Goal: Information Seeking & Learning: Learn about a topic

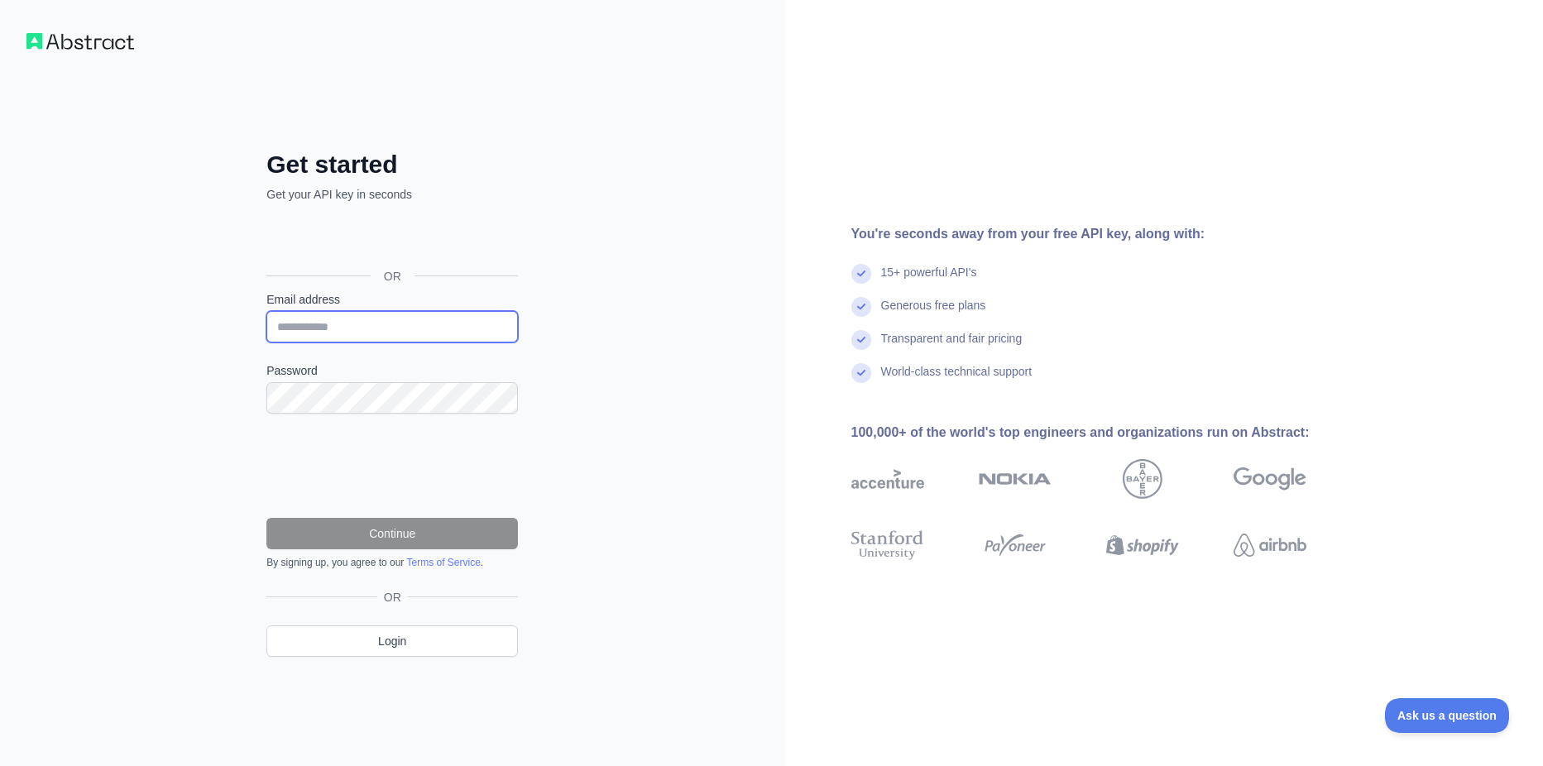
click at [321, 328] on input "Email address" at bounding box center [392, 326] width 252 height 31
type input "**********"
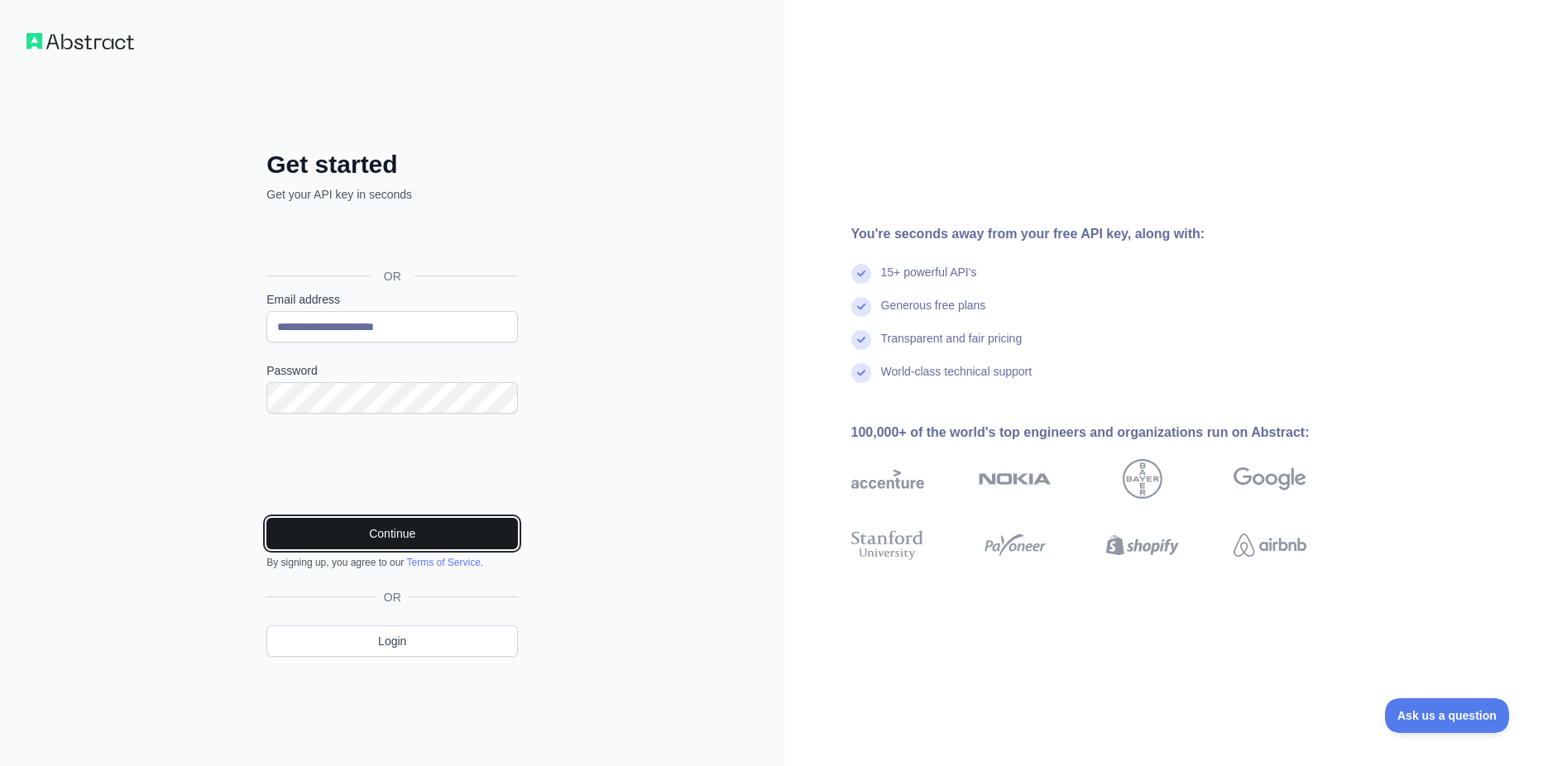
click at [345, 526] on button "Continue" at bounding box center [392, 533] width 252 height 31
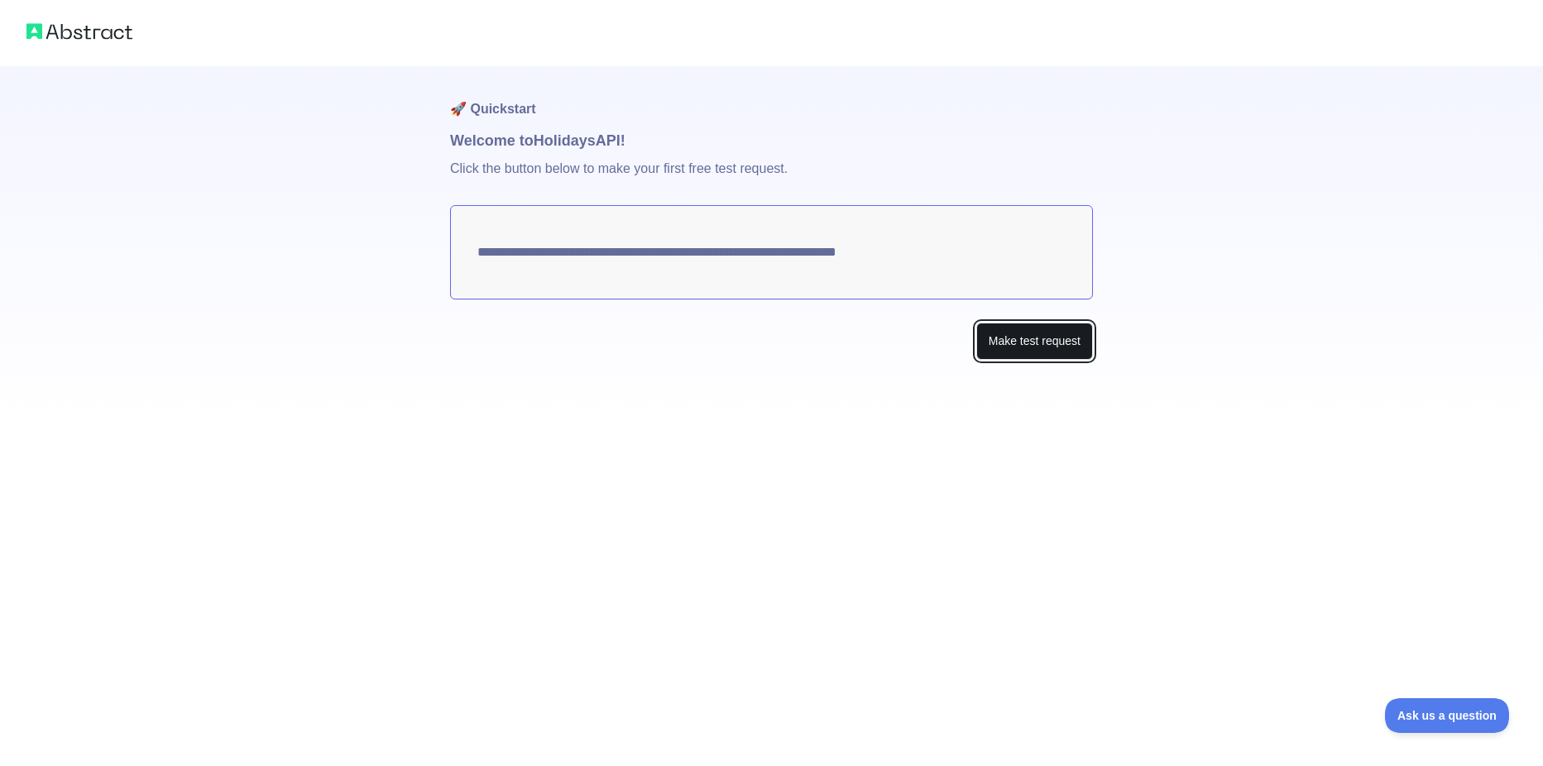
click at [1010, 347] on button "Make test request" at bounding box center [1034, 341] width 117 height 37
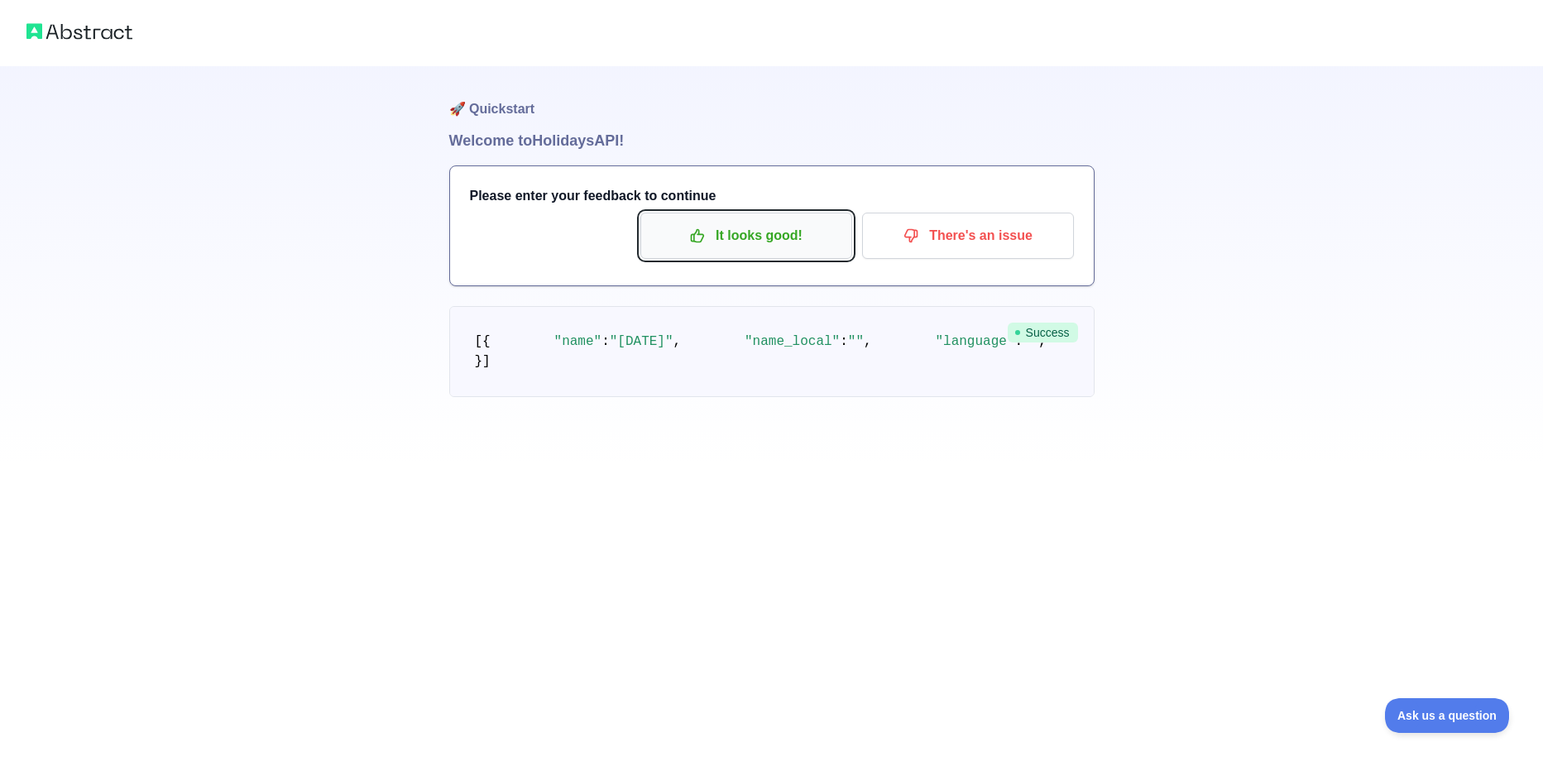
click at [708, 239] on p "It looks good!" at bounding box center [746, 236] width 187 height 28
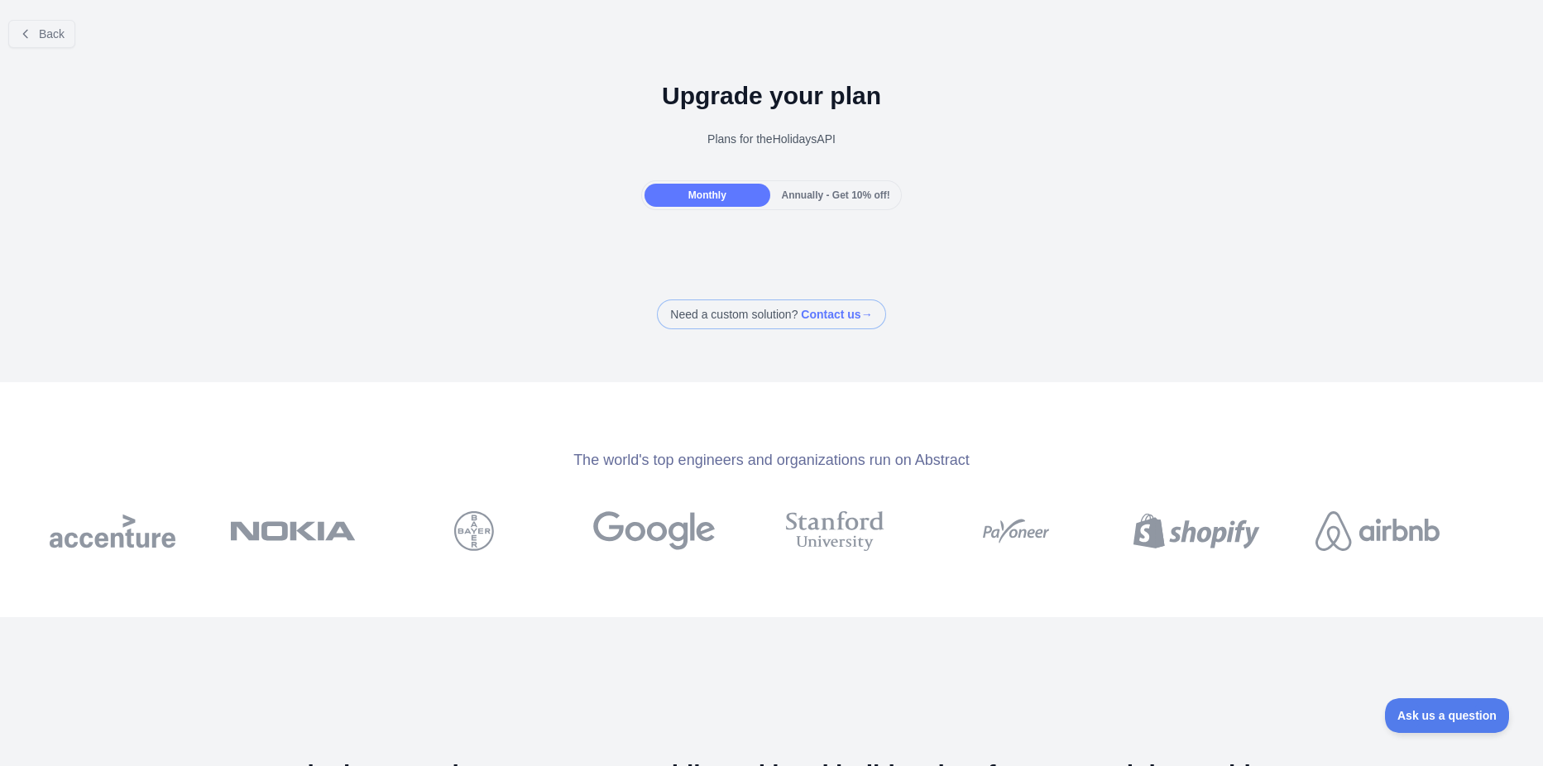
click at [832, 194] on span "Annually - Get 10% off!" at bounding box center [836, 195] width 108 height 12
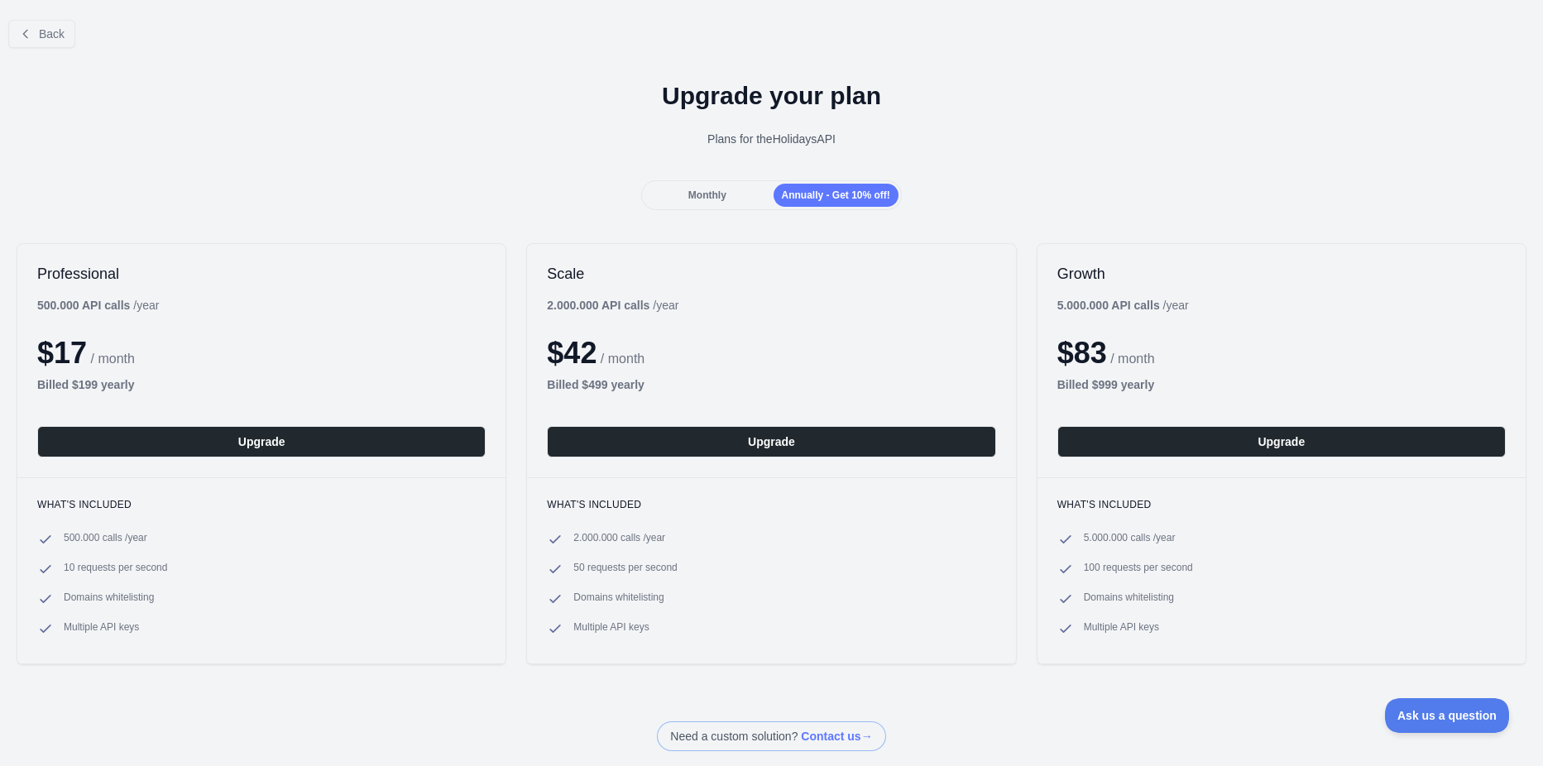
click at [716, 185] on div "Monthly" at bounding box center [707, 195] width 125 height 23
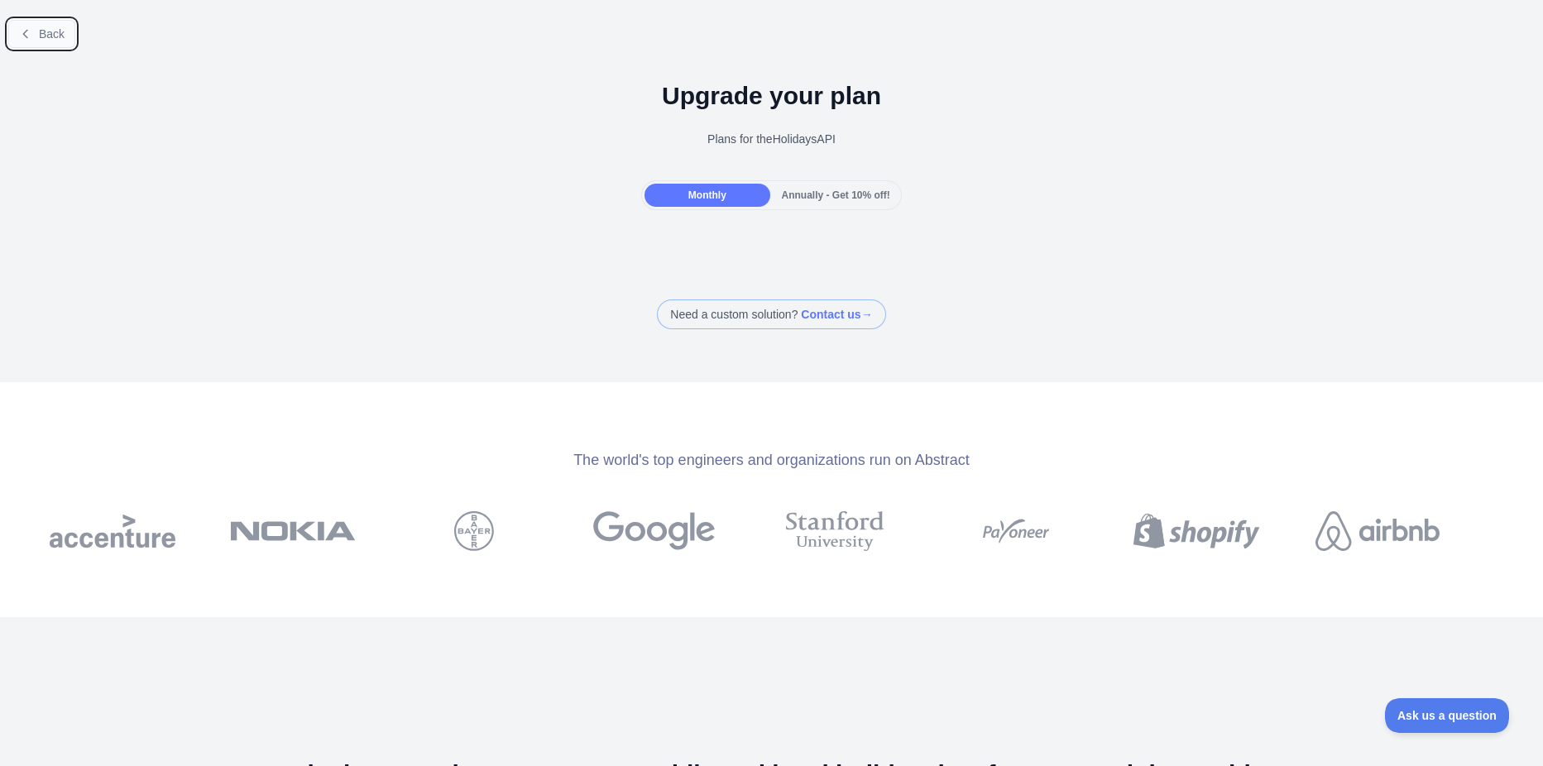
click at [48, 39] on span "Back" at bounding box center [52, 33] width 26 height 13
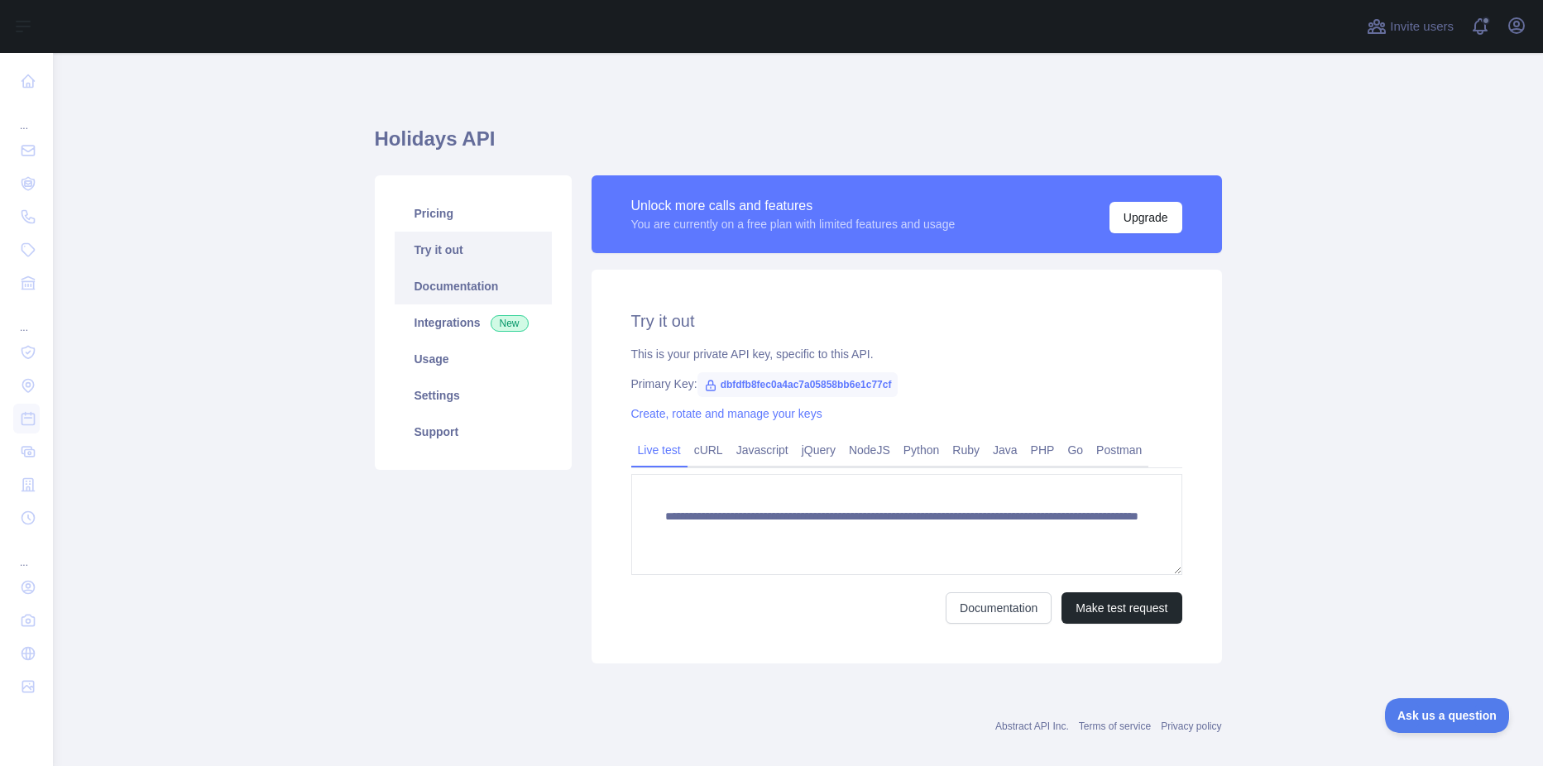
click at [439, 296] on link "Documentation" at bounding box center [473, 286] width 157 height 36
click at [406, 244] on link "Try it out" at bounding box center [473, 250] width 157 height 36
click at [698, 453] on link "cURL" at bounding box center [709, 450] width 42 height 26
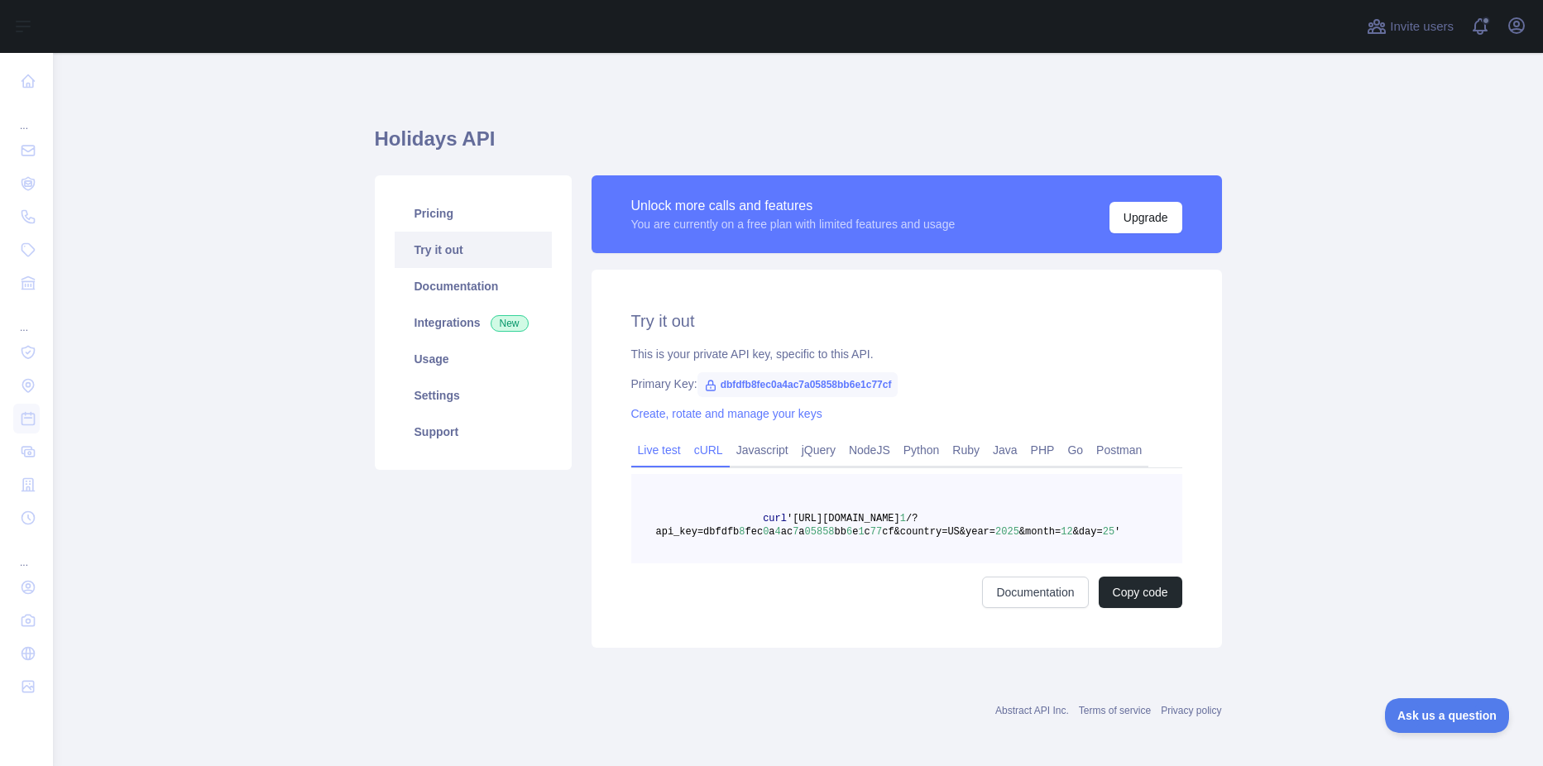
click at [657, 460] on link "Live test" at bounding box center [659, 450] width 56 height 26
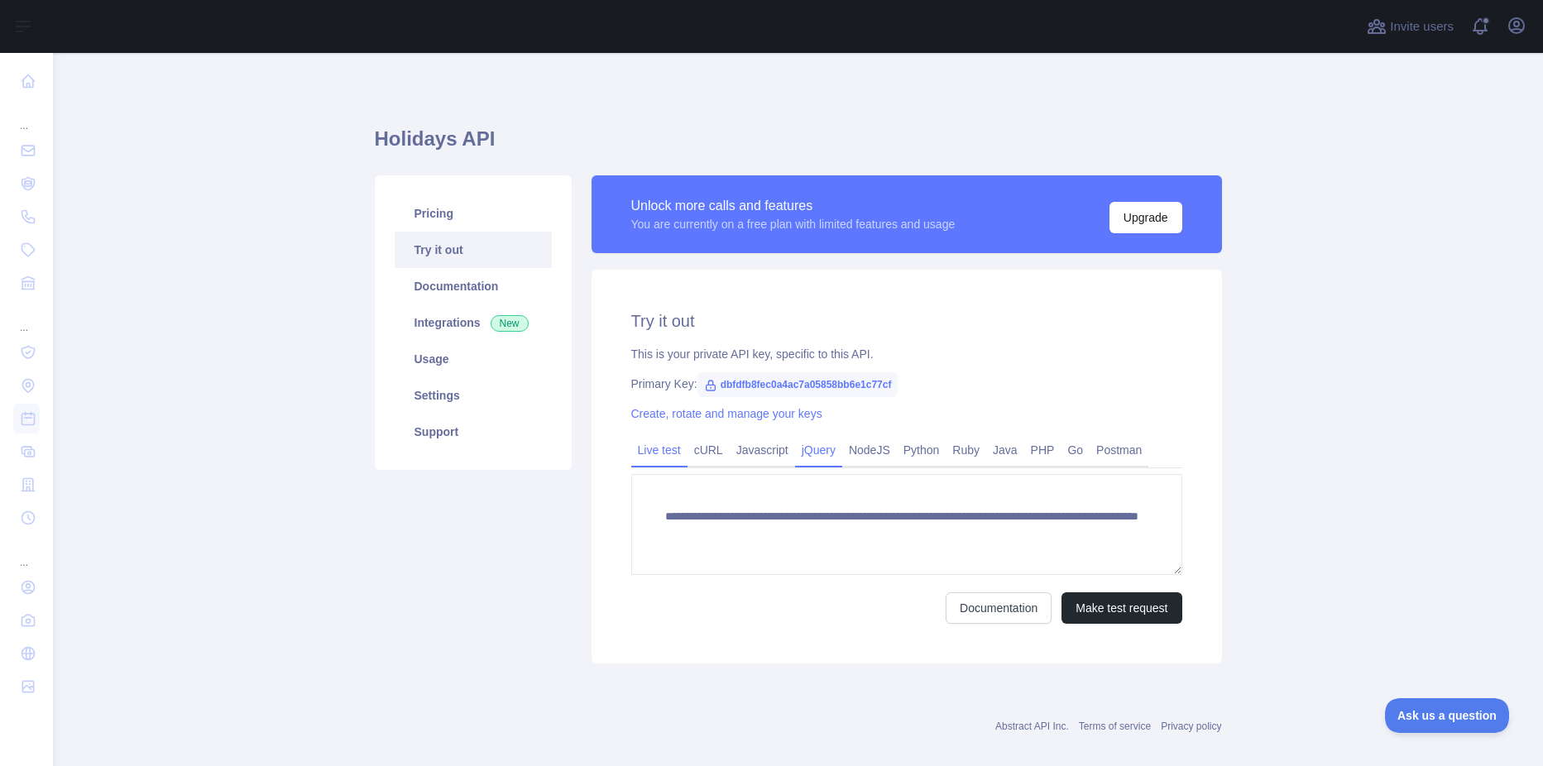
click at [802, 456] on link "jQuery" at bounding box center [818, 450] width 47 height 26
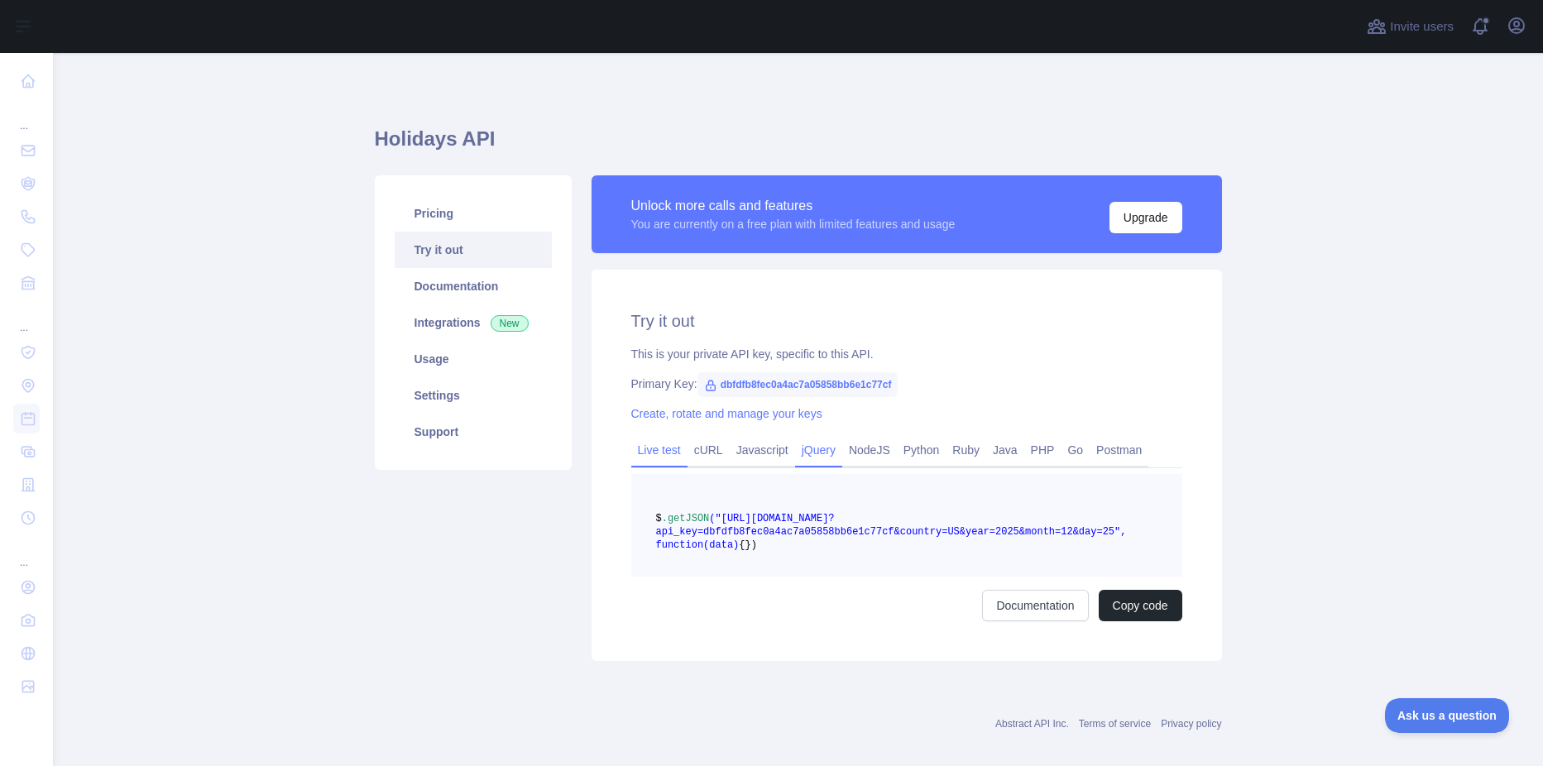
click at [635, 458] on link "Live test" at bounding box center [659, 450] width 56 height 26
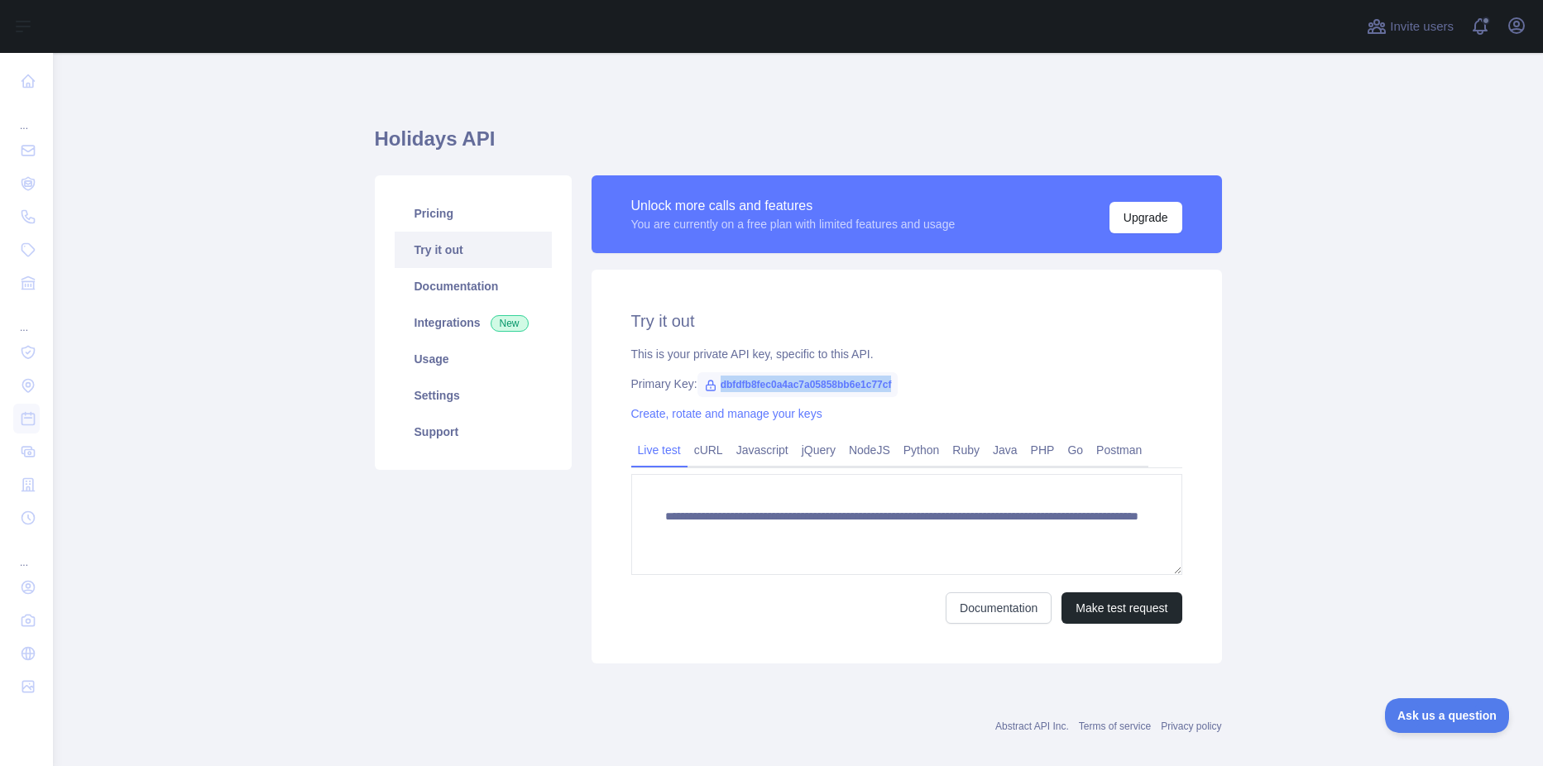
drag, startPoint x: 710, startPoint y: 382, endPoint x: 889, endPoint y: 386, distance: 178.8
click at [889, 386] on span "dbfdfb8fec0a4ac7a05858bb6e1c77cf" at bounding box center [797, 384] width 201 height 25
copy span "dbfdfb8fec0a4ac7a05858bb6e1c77cf"
click at [433, 214] on link "Pricing" at bounding box center [473, 213] width 157 height 36
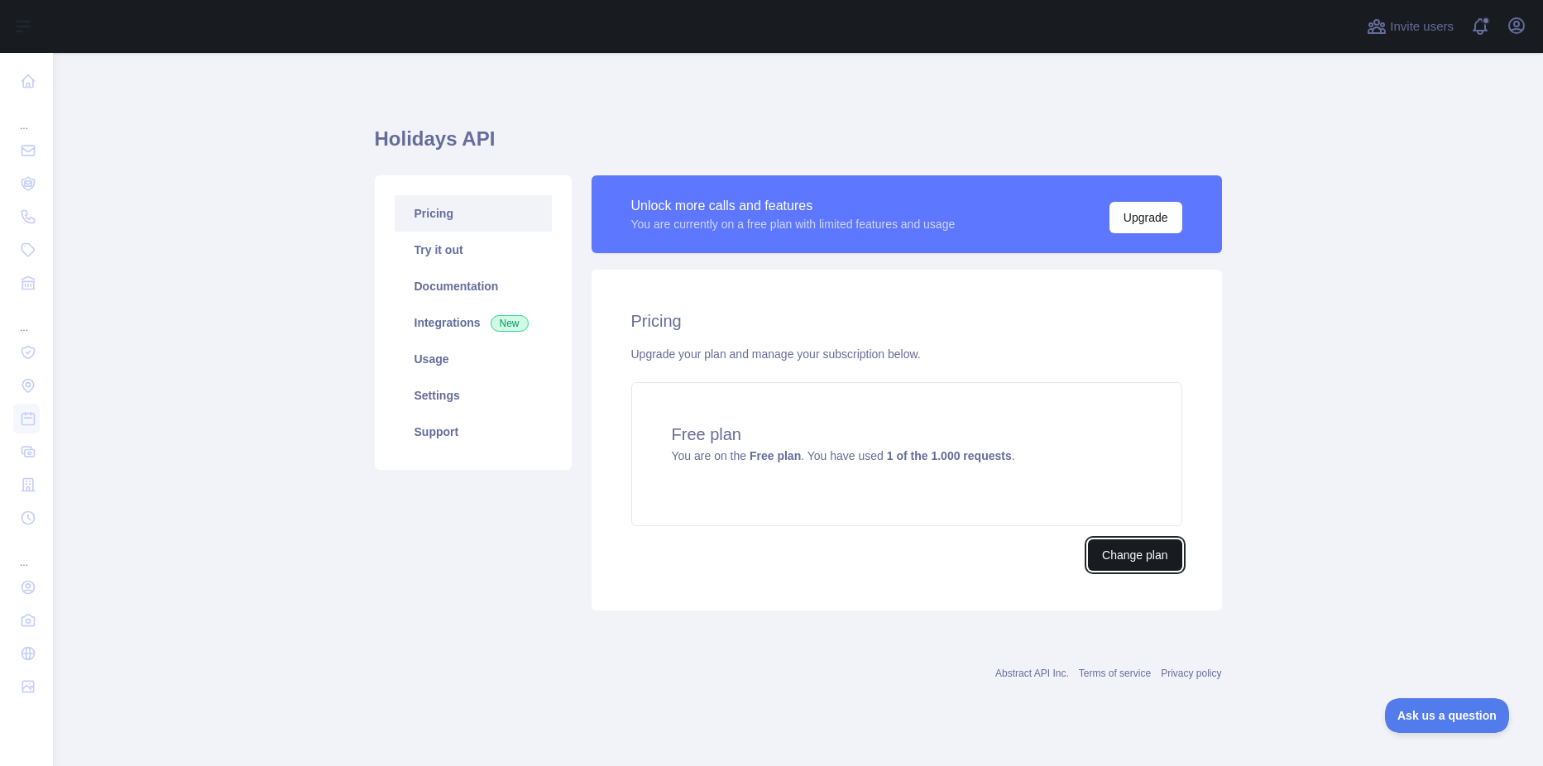
click at [1129, 567] on button "Change plan" at bounding box center [1134, 554] width 93 height 31
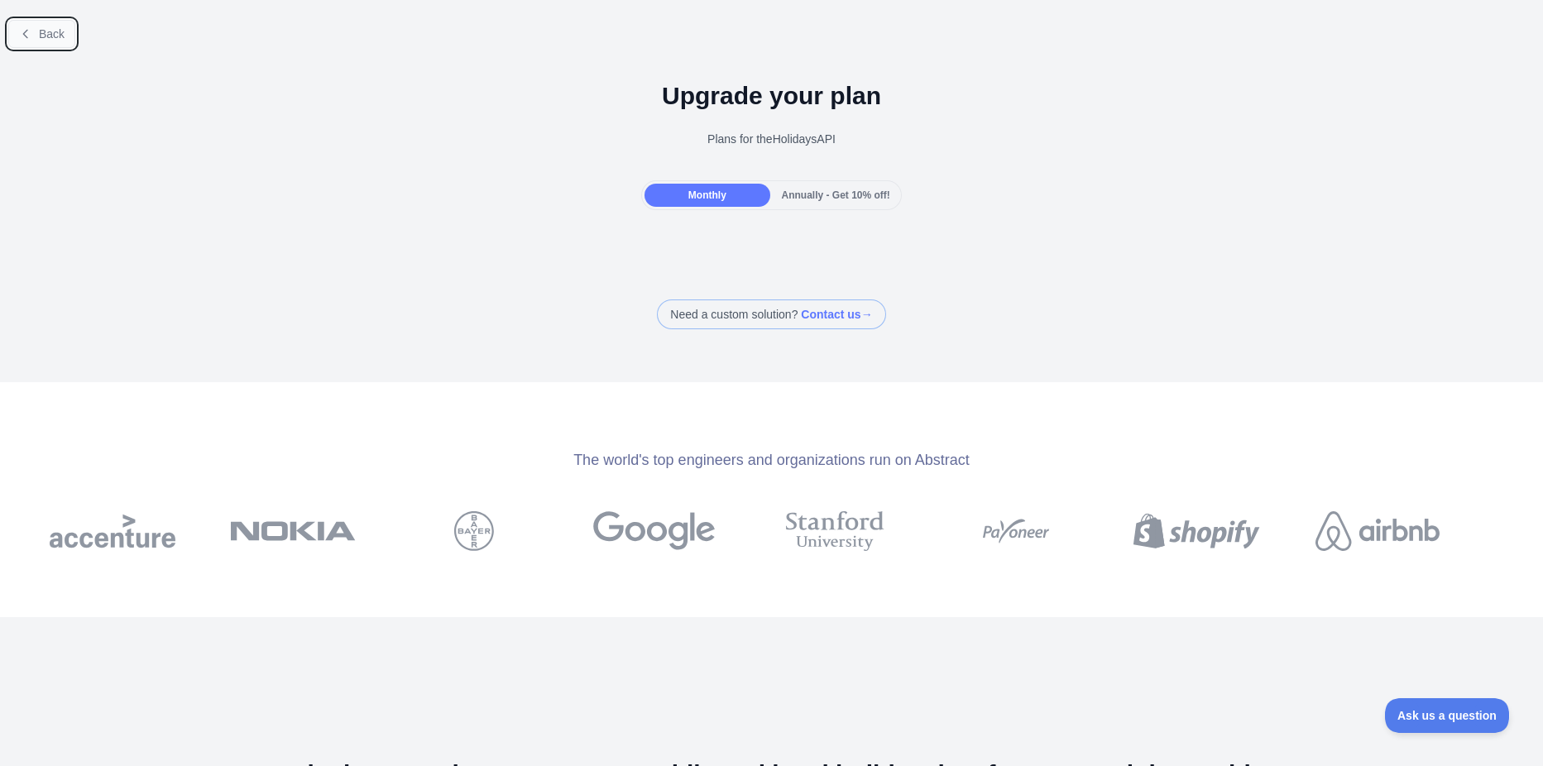
click at [27, 39] on icon at bounding box center [25, 33] width 13 height 13
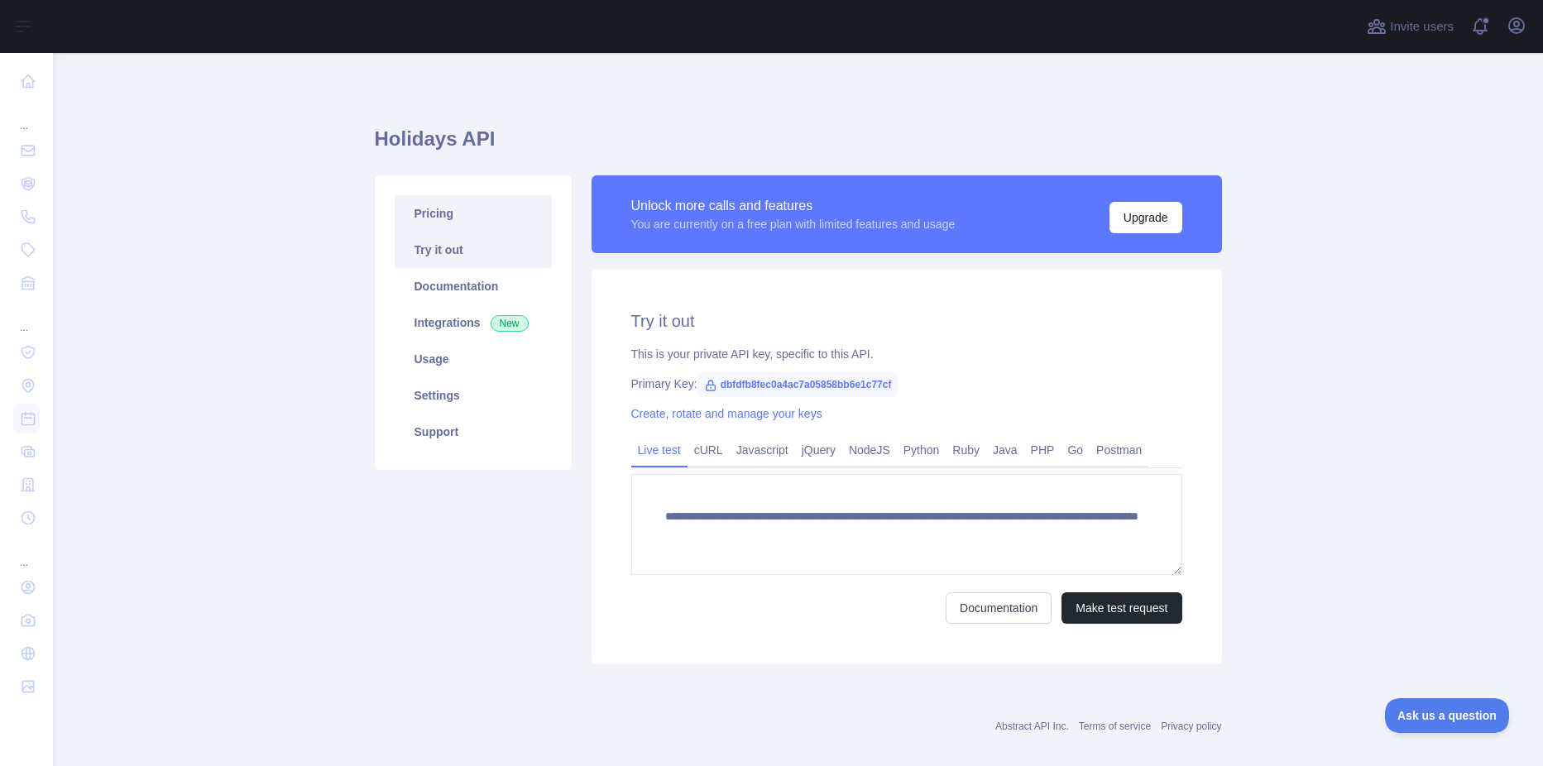
click at [427, 203] on link "Pricing" at bounding box center [473, 213] width 157 height 36
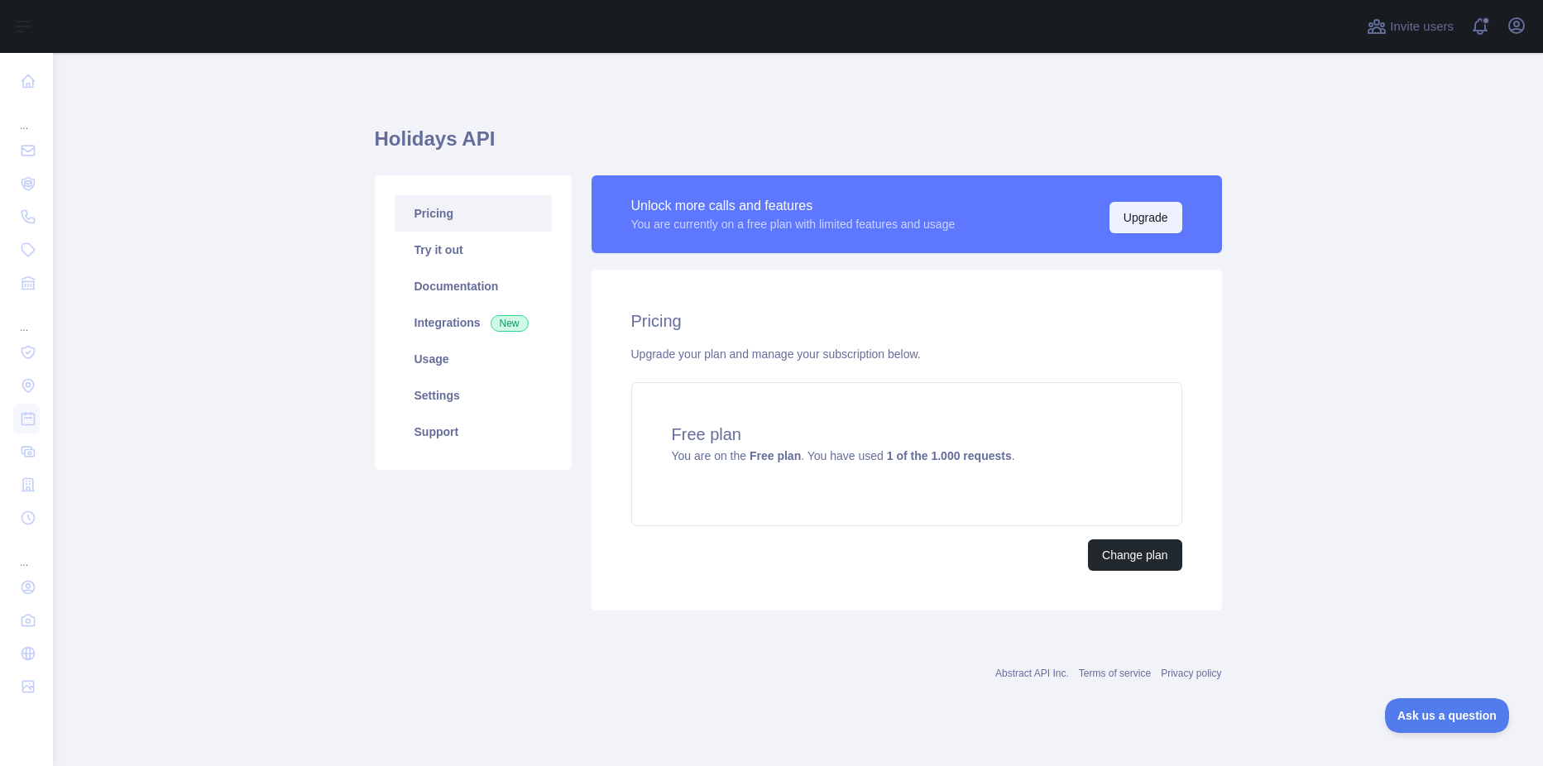
click at [1138, 222] on button "Upgrade" at bounding box center [1145, 217] width 73 height 31
click at [1112, 565] on button "Change plan" at bounding box center [1134, 554] width 93 height 31
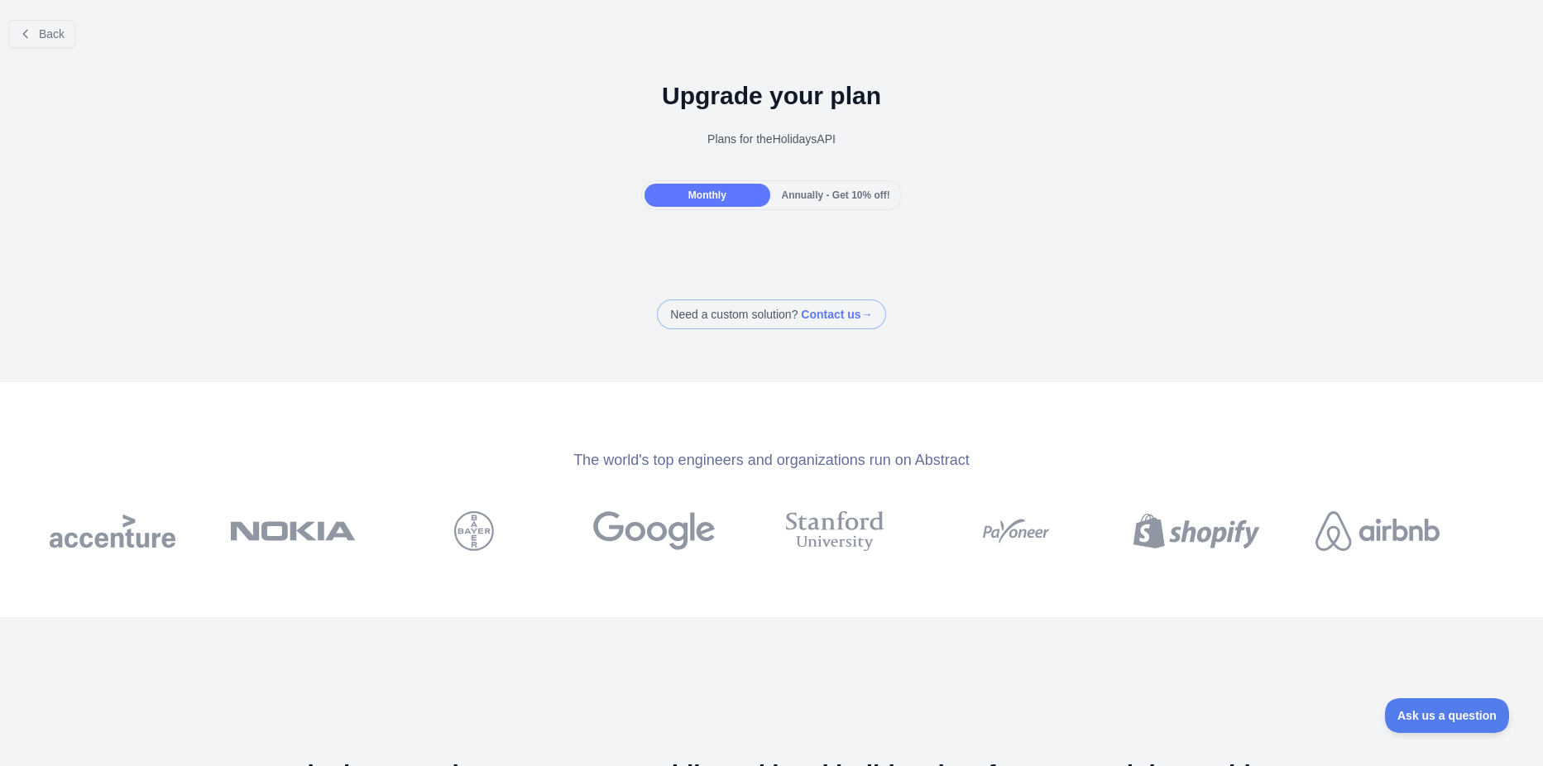
click at [816, 197] on span "Annually - Get 10% off!" at bounding box center [836, 195] width 108 height 12
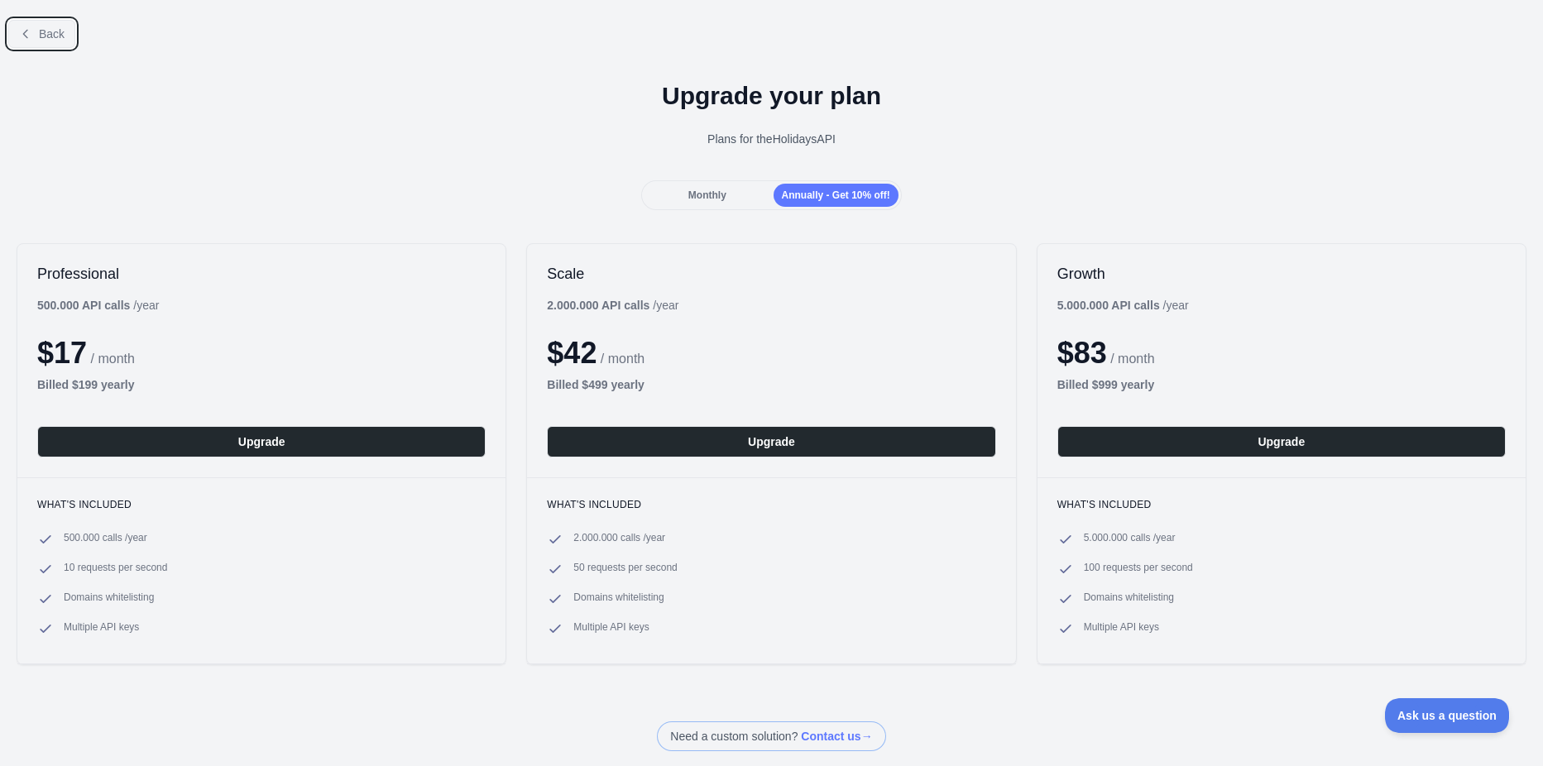
click at [50, 30] on span "Back" at bounding box center [52, 33] width 26 height 13
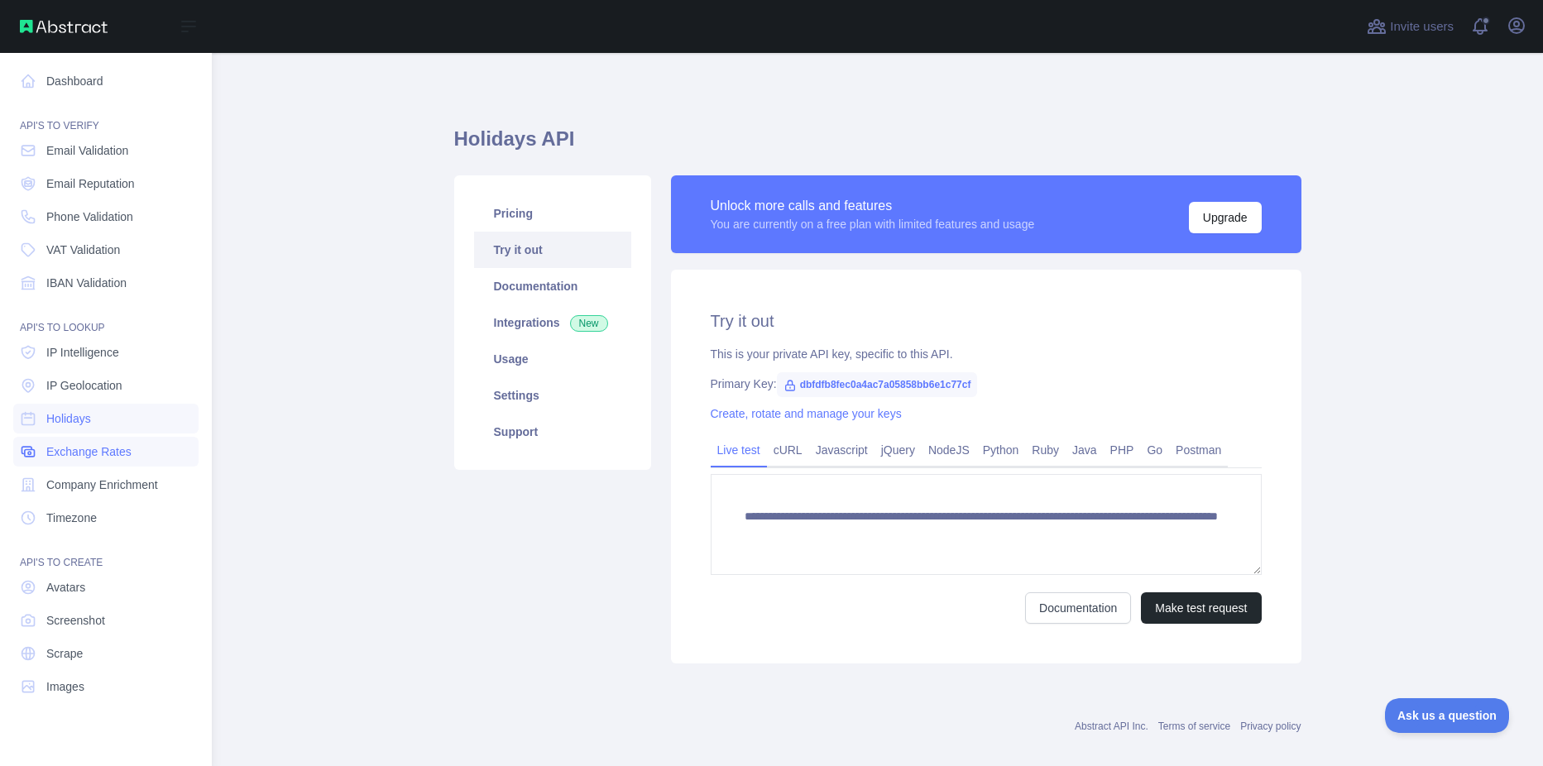
click at [72, 453] on span "Exchange Rates" at bounding box center [88, 451] width 85 height 17
click at [75, 357] on span "IP Intelligence" at bounding box center [82, 352] width 73 height 17
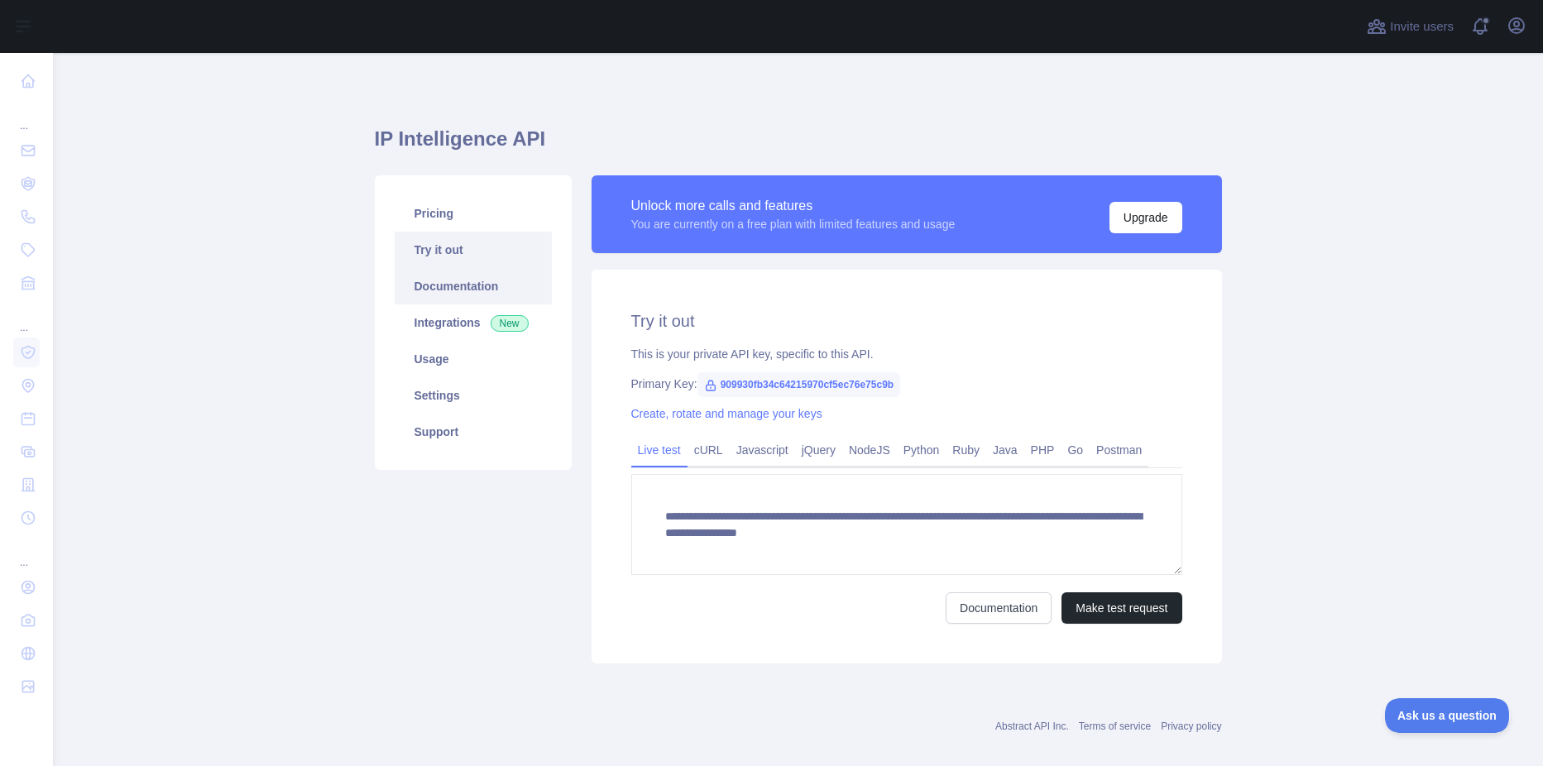
click at [443, 289] on link "Documentation" at bounding box center [473, 286] width 157 height 36
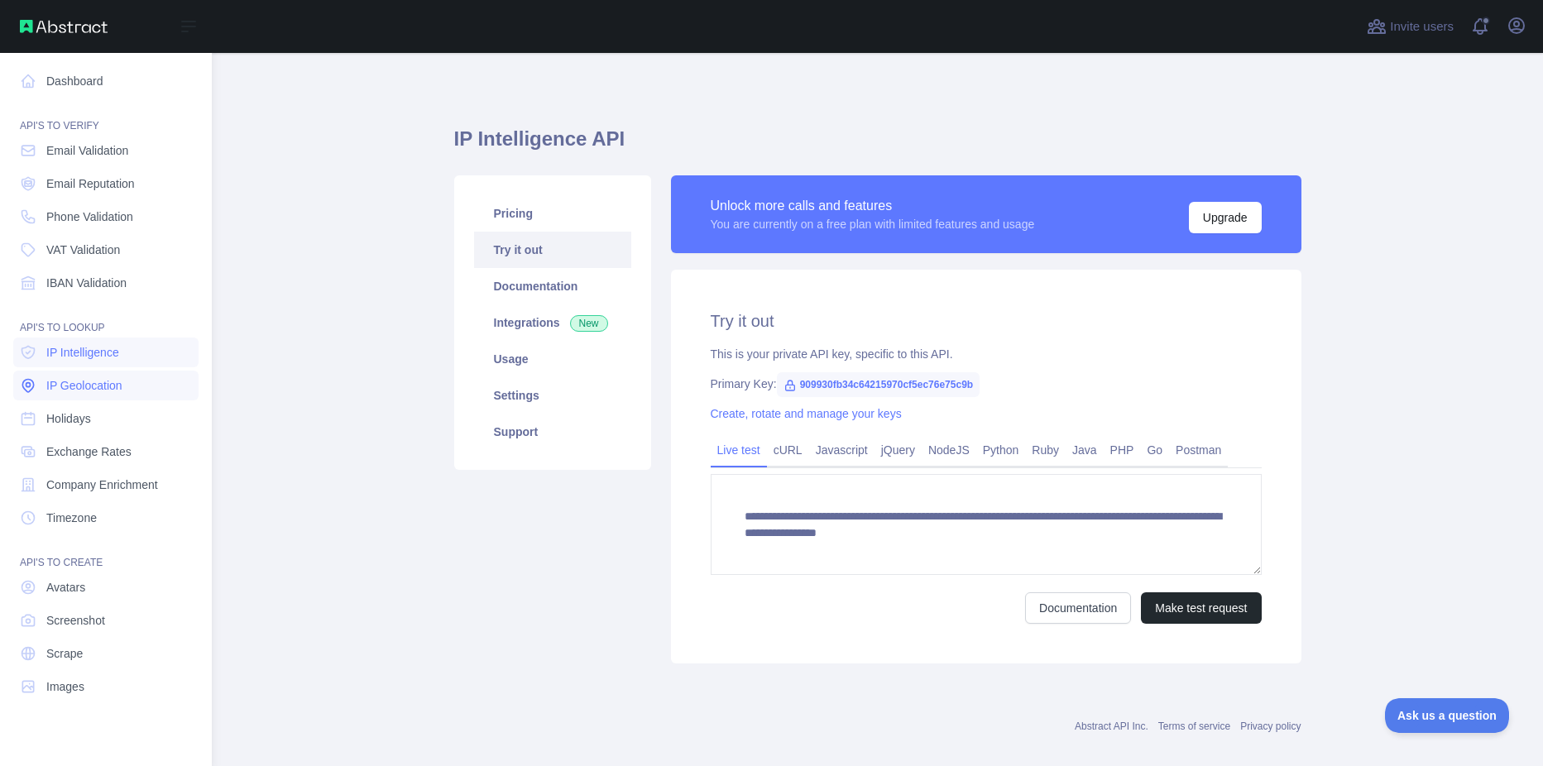
click at [60, 395] on link "IP Geolocation" at bounding box center [105, 386] width 185 height 30
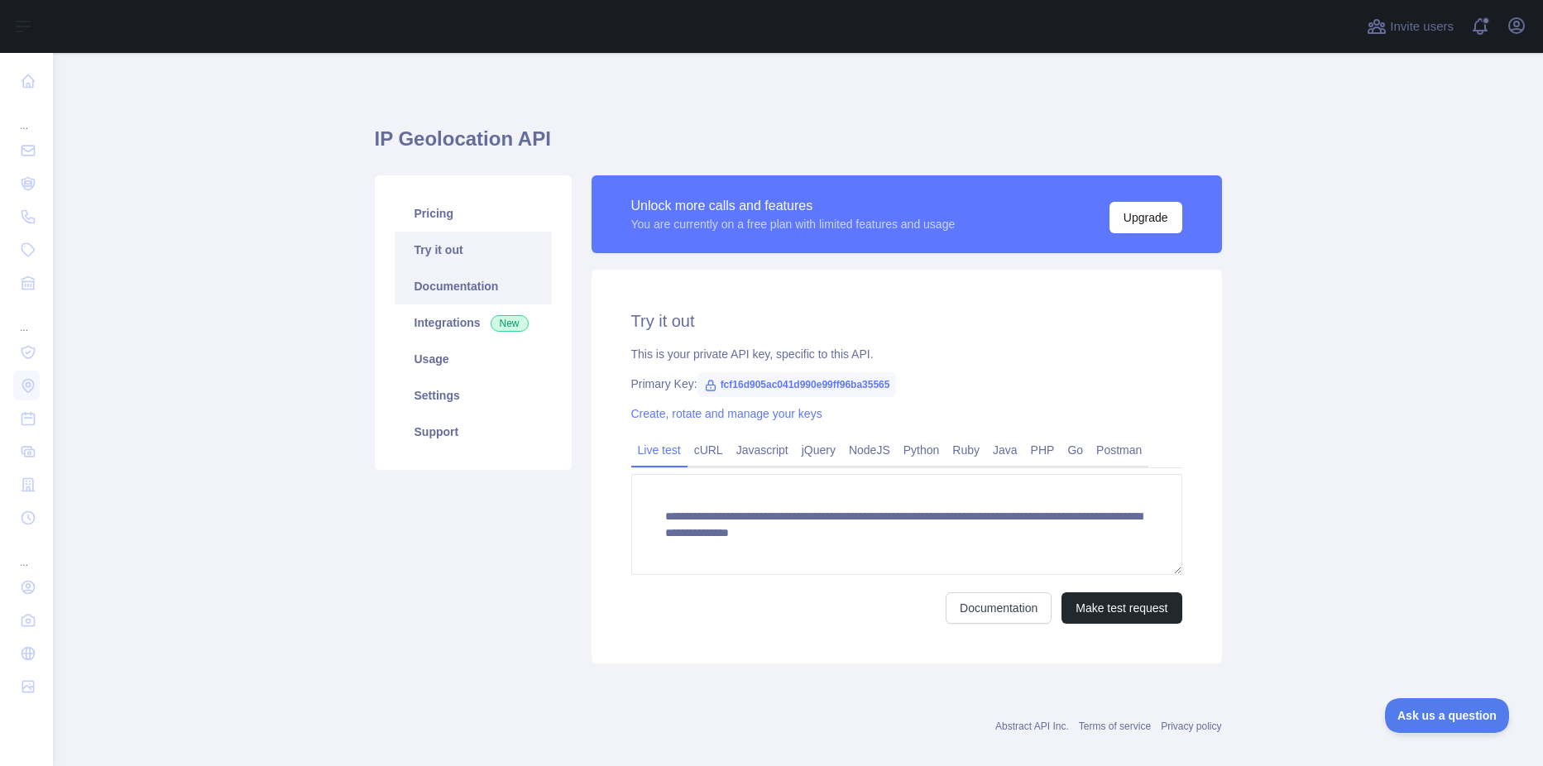
click at [430, 295] on link "Documentation" at bounding box center [473, 286] width 157 height 36
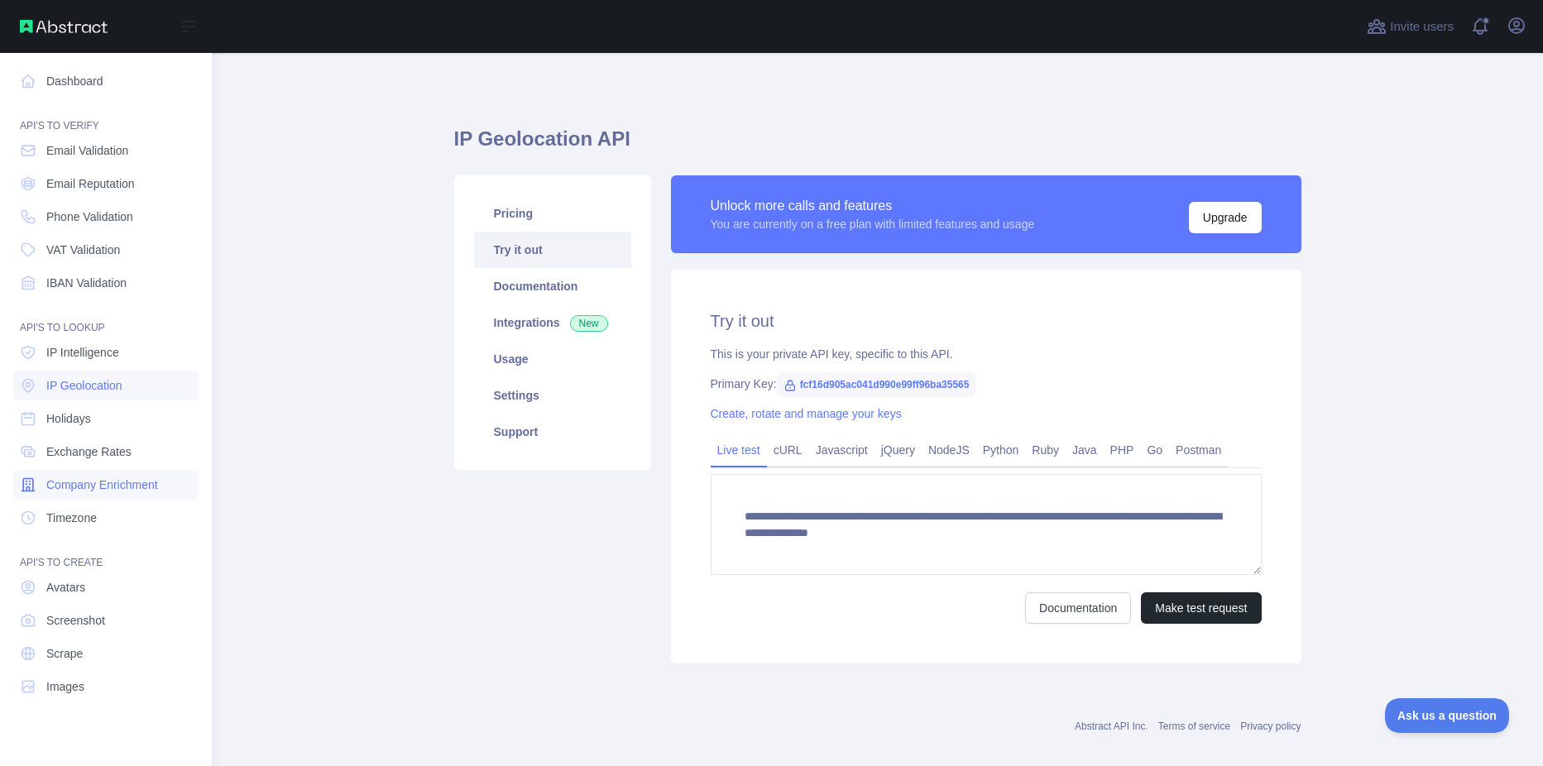
click at [71, 486] on span "Company Enrichment" at bounding box center [102, 485] width 112 height 17
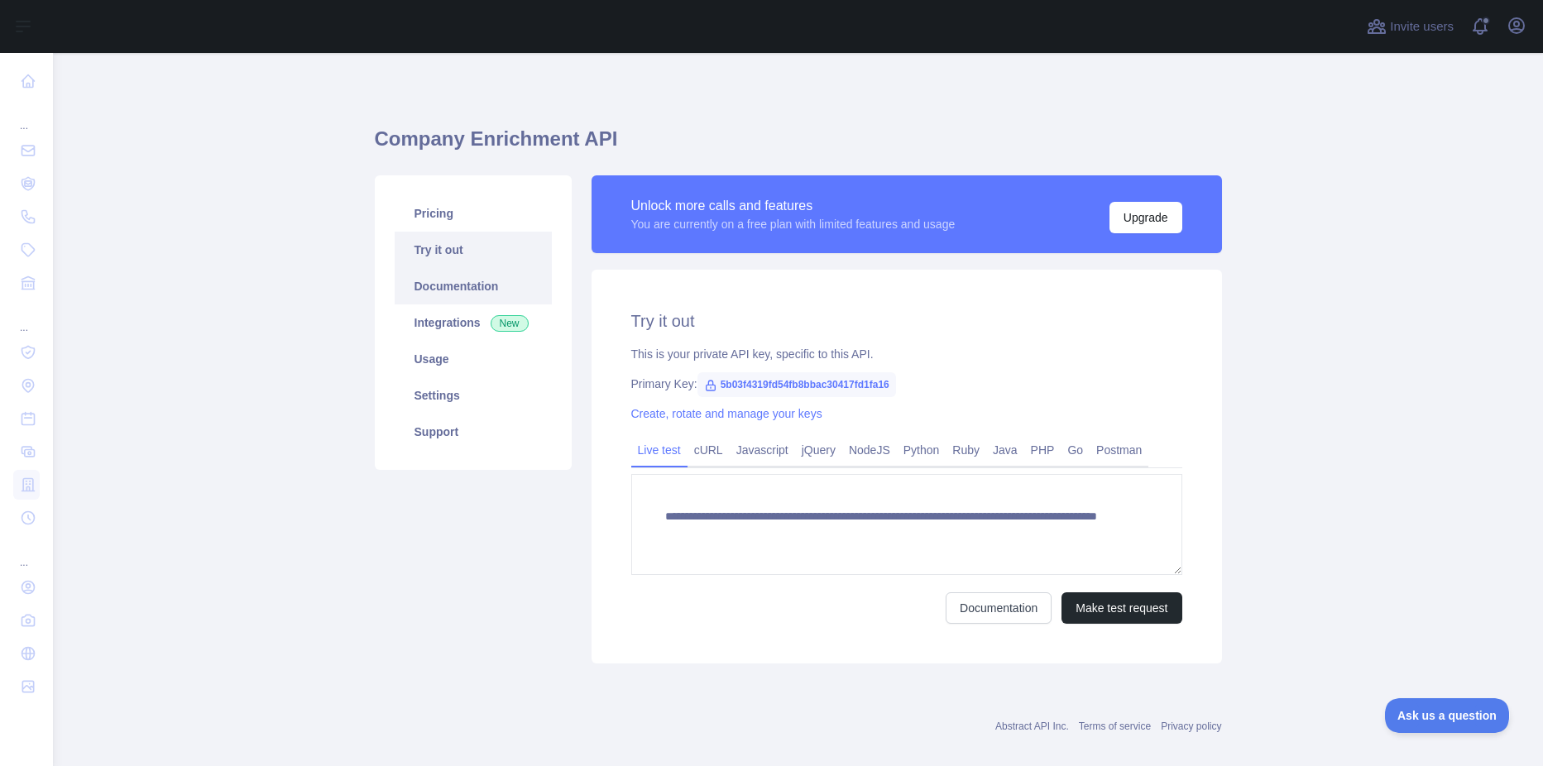
click at [442, 289] on link "Documentation" at bounding box center [473, 286] width 157 height 36
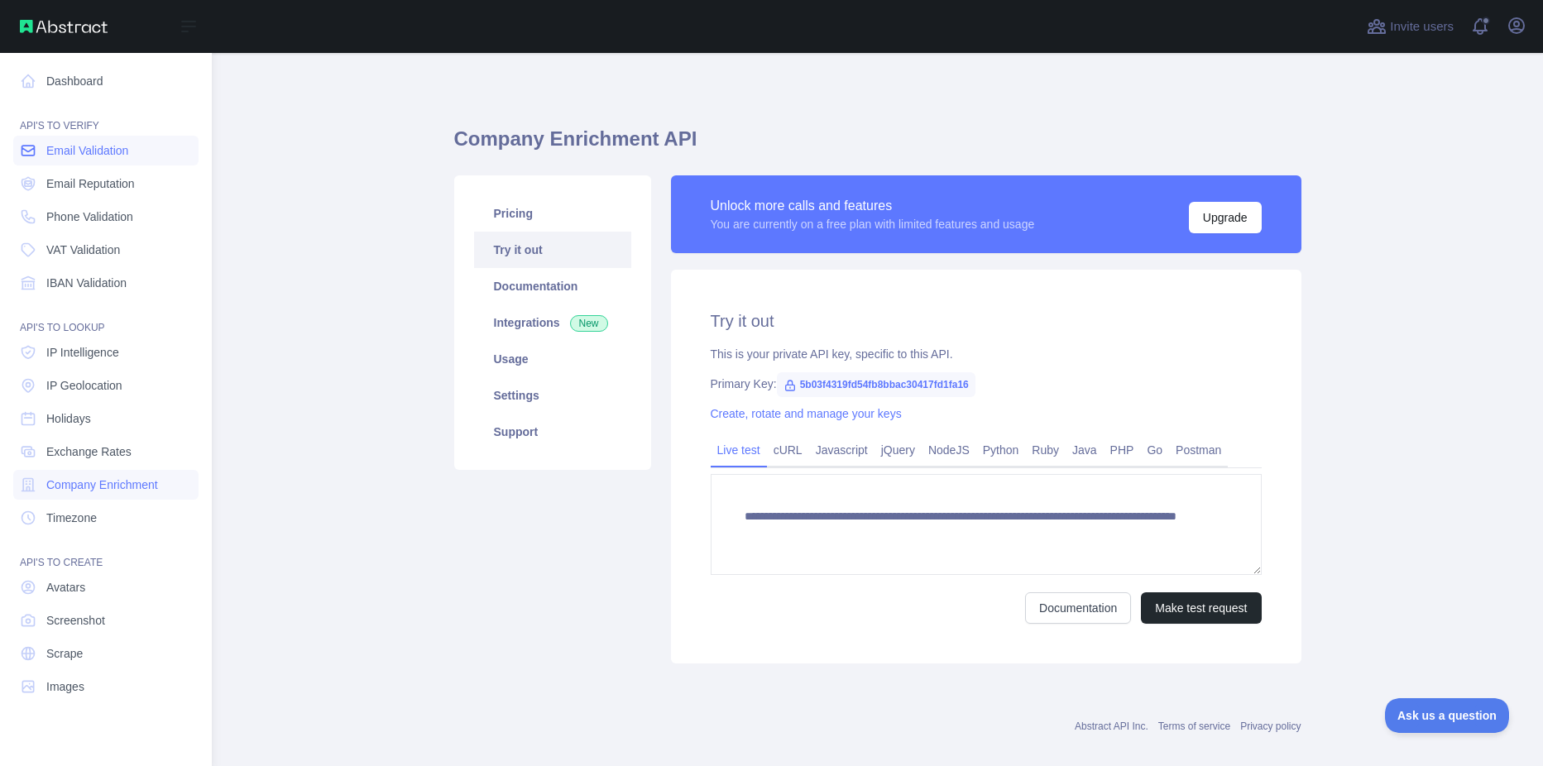
click at [84, 156] on span "Email Validation" at bounding box center [87, 150] width 82 height 17
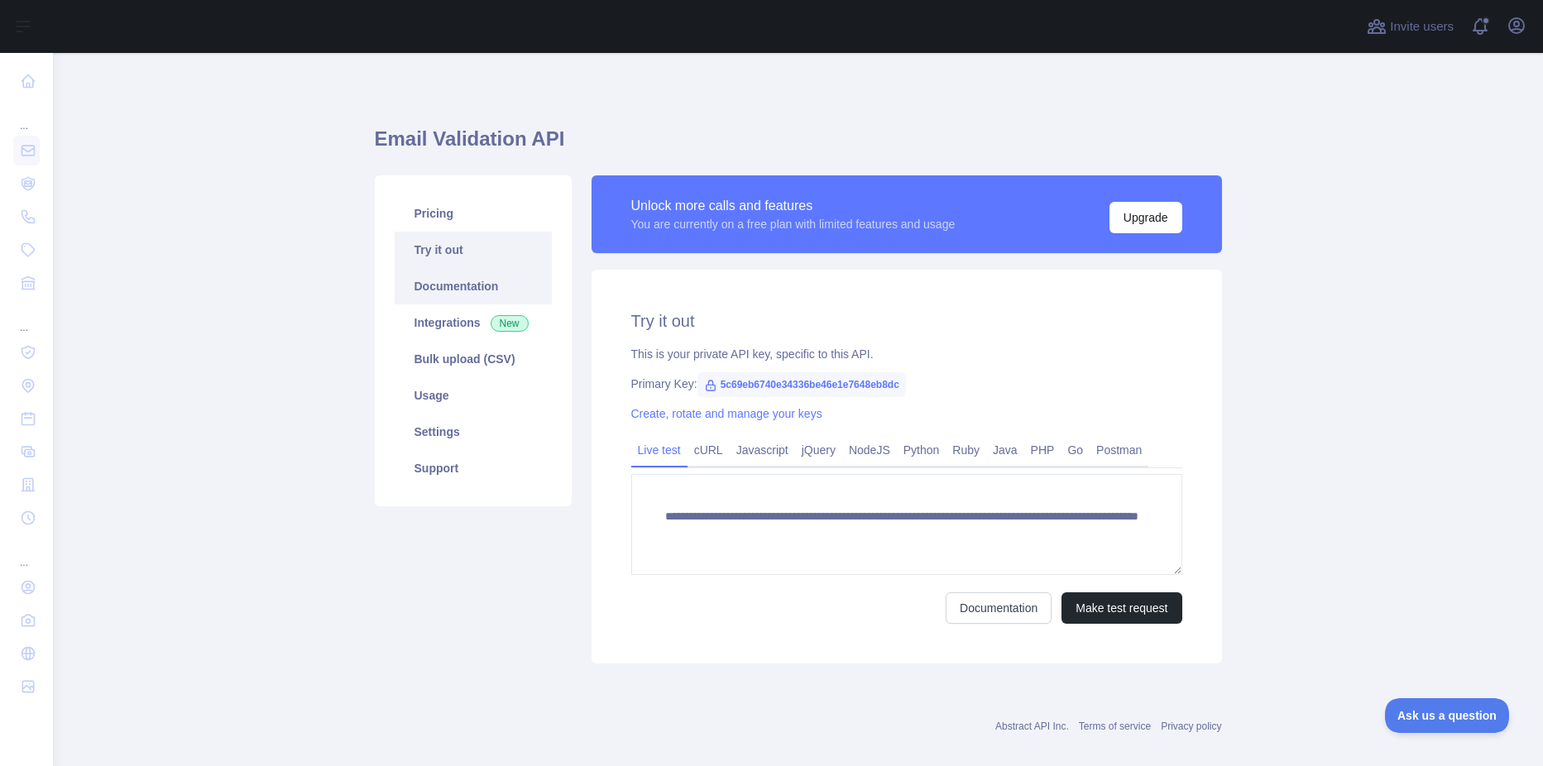
click at [419, 280] on link "Documentation" at bounding box center [473, 286] width 157 height 36
